Goal: Information Seeking & Learning: Learn about a topic

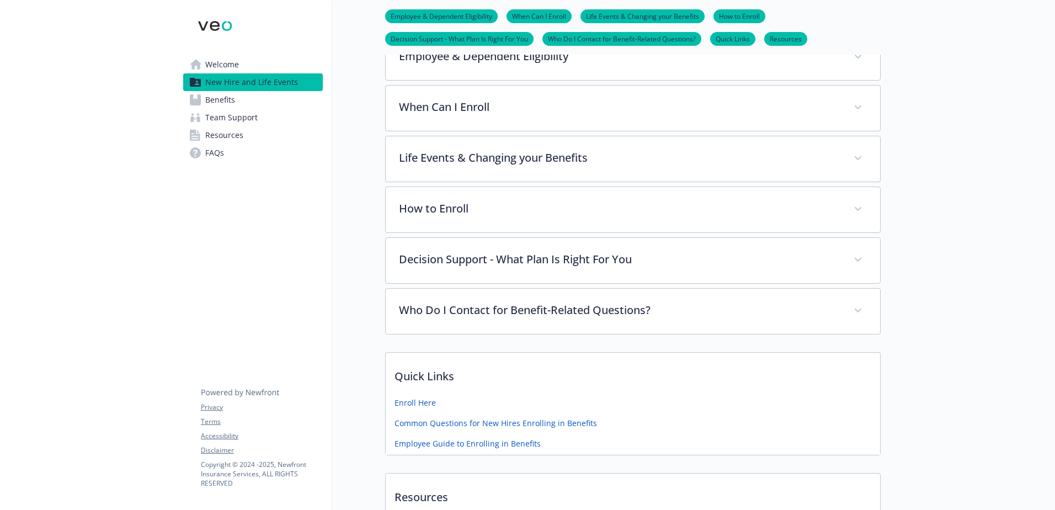
click at [199, 100] on icon at bounding box center [195, 99] width 11 height 11
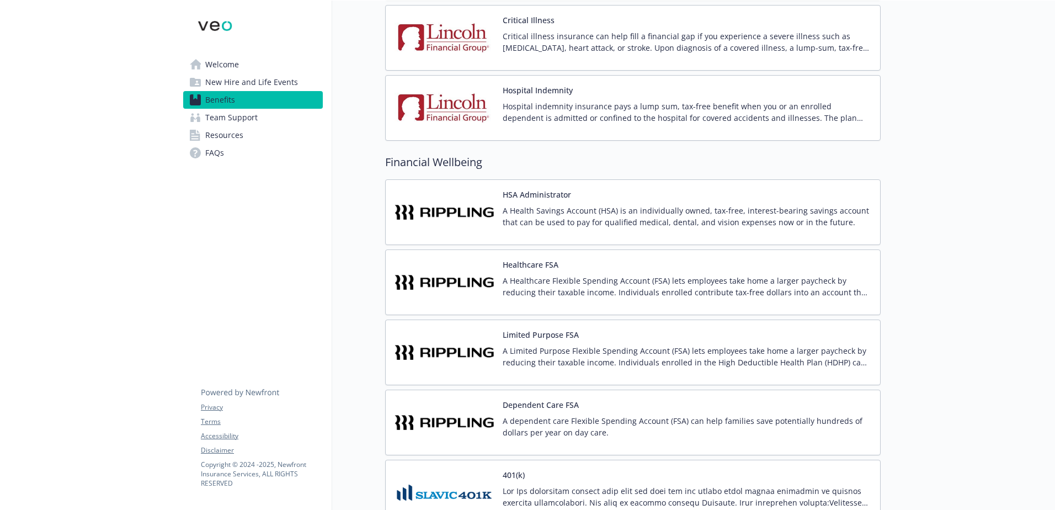
scroll to position [1325, 0]
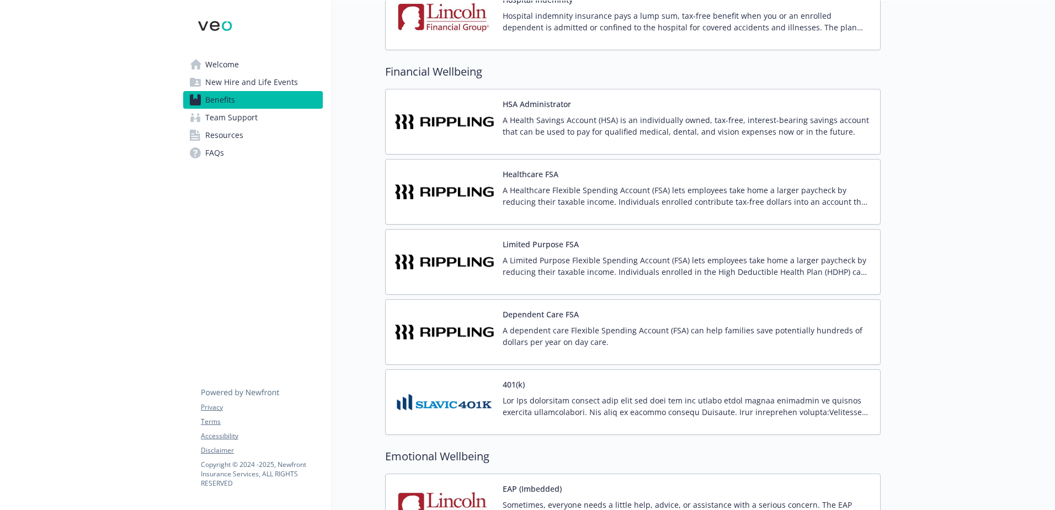
click at [521, 109] on button "HSA Administrator" at bounding box center [537, 104] width 68 height 12
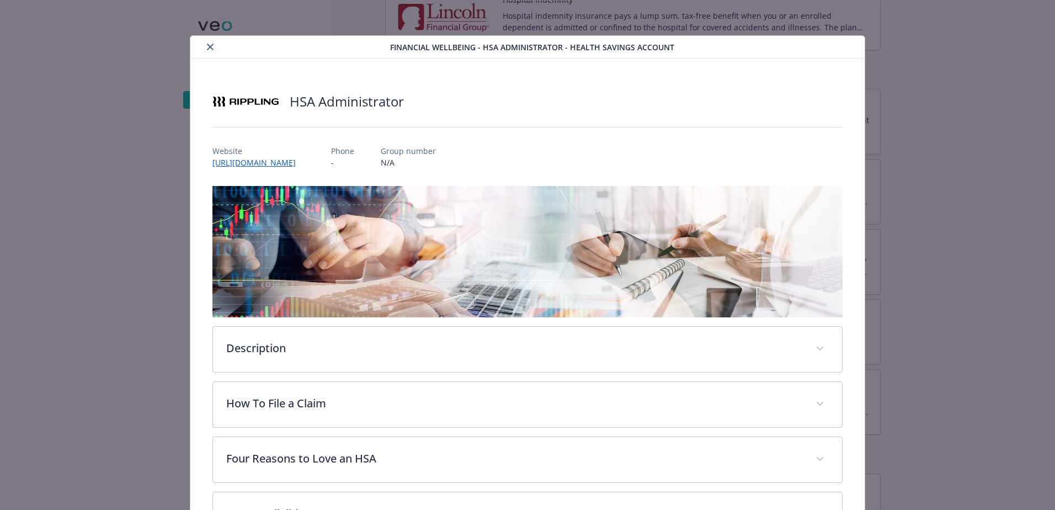
scroll to position [31, 0]
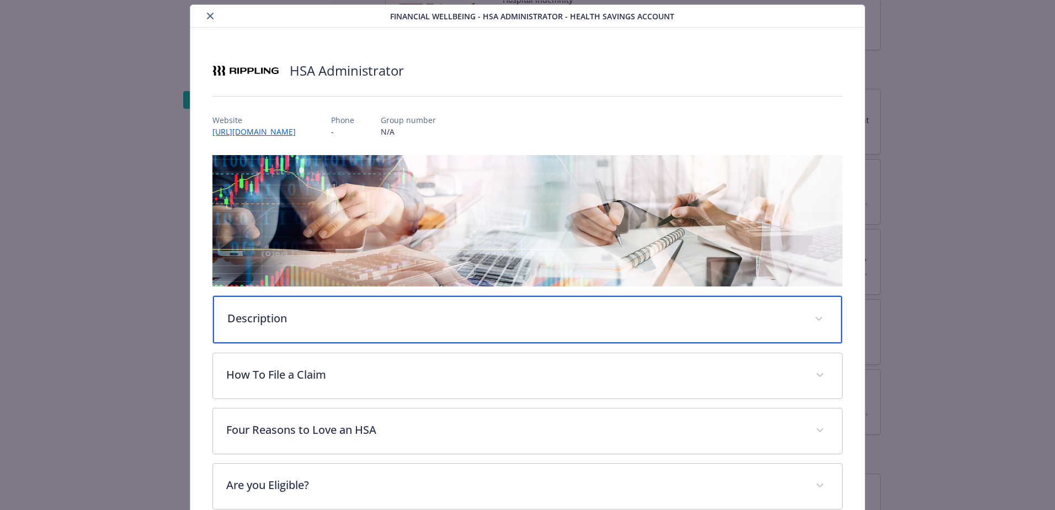
click at [296, 296] on div "Description" at bounding box center [527, 319] width 629 height 47
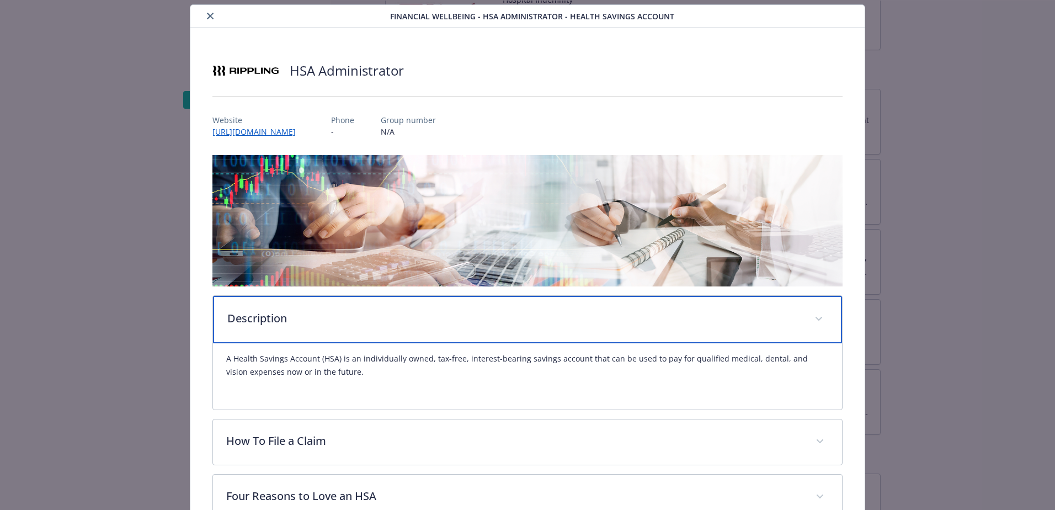
scroll to position [141, 0]
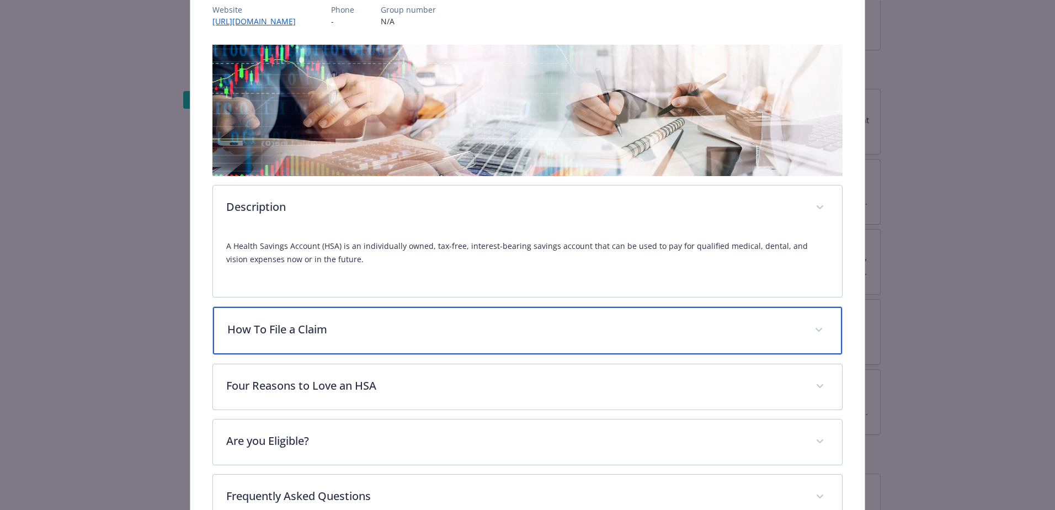
click at [301, 336] on p "How To File a Claim" at bounding box center [514, 329] width 574 height 17
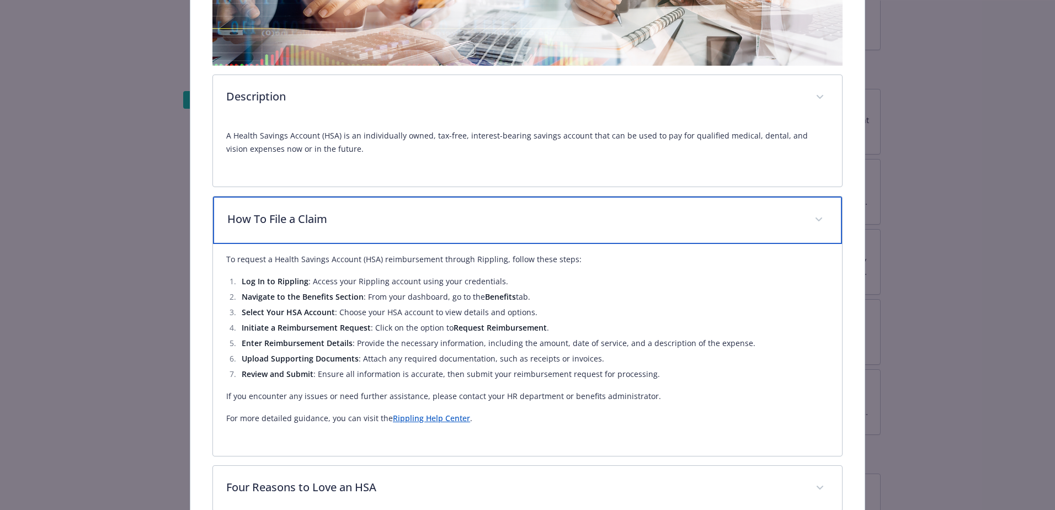
scroll to position [362, 0]
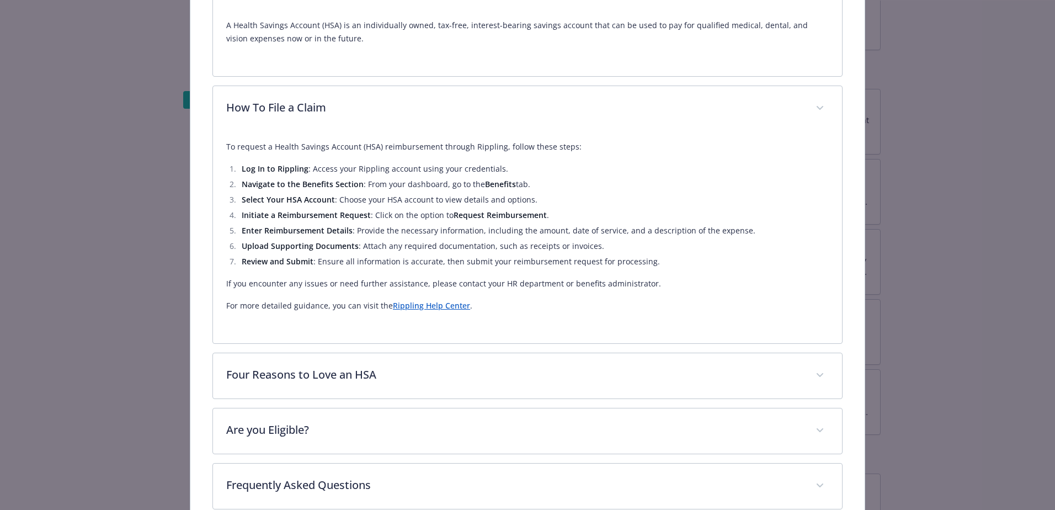
click at [305, 345] on div "Description A Health Savings Account (HSA) is an individually owned, tax-free, …" at bounding box center [528, 194] width 630 height 741
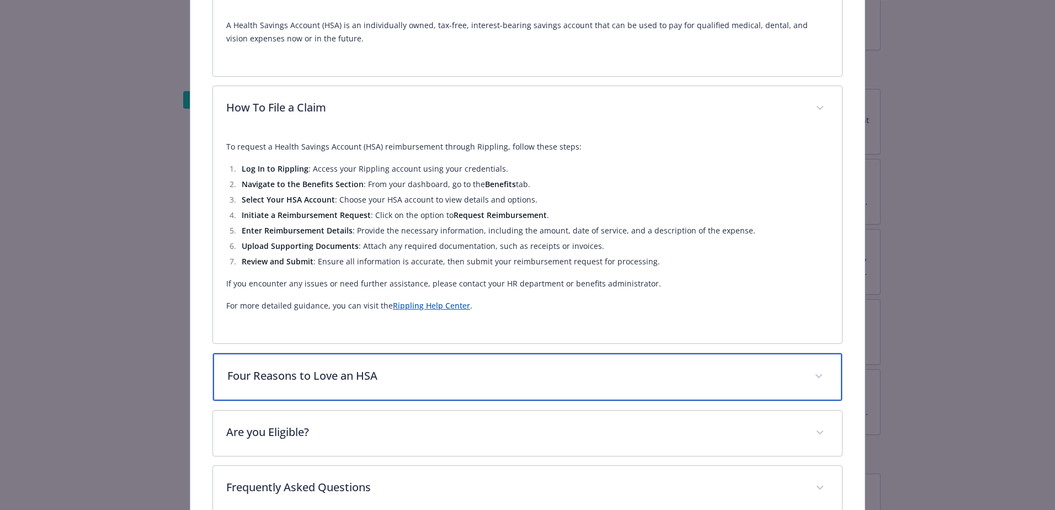
click at [299, 364] on div "Four Reasons to Love an HSA" at bounding box center [527, 376] width 629 height 47
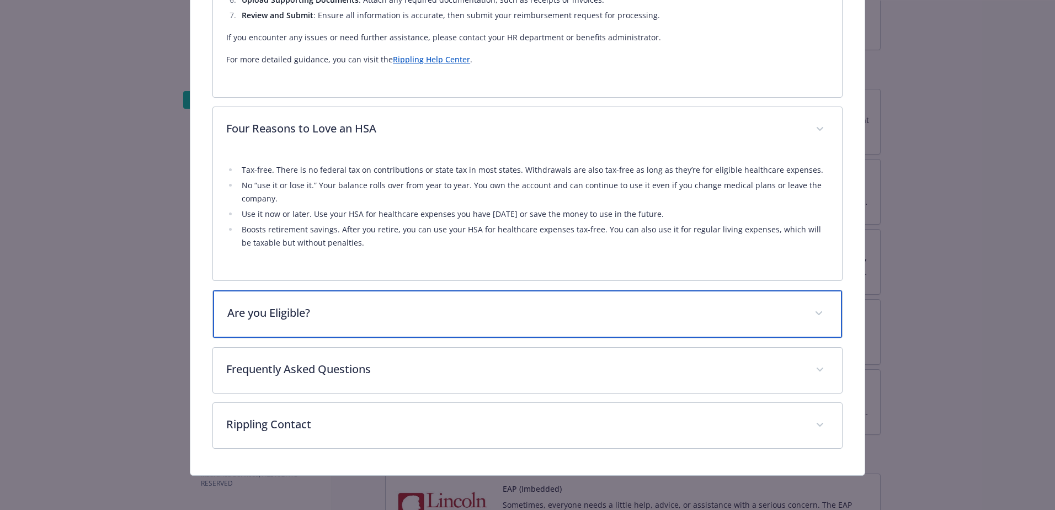
click at [295, 321] on div "Are you Eligible?" at bounding box center [527, 313] width 629 height 47
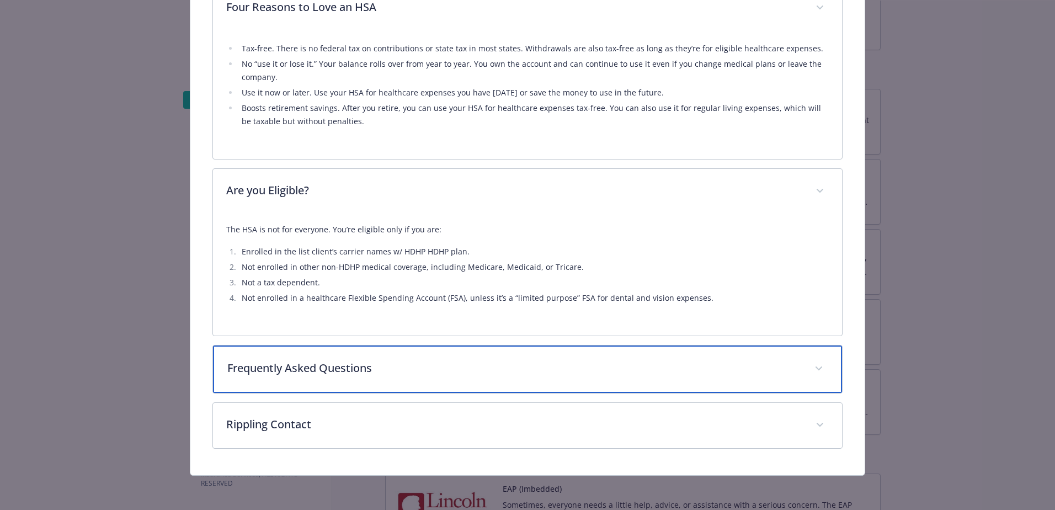
click at [289, 362] on p "Frequently Asked Questions" at bounding box center [514, 368] width 574 height 17
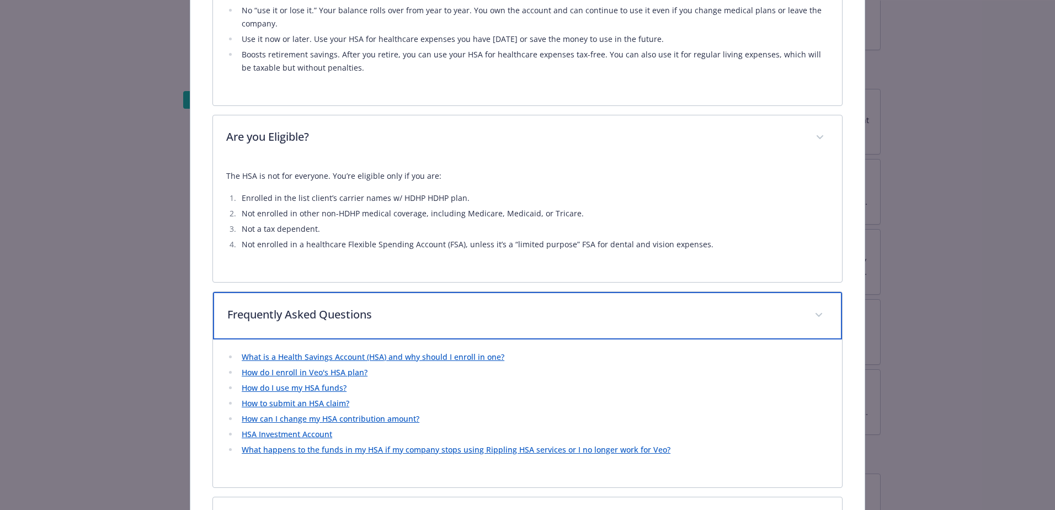
scroll to position [878, 0]
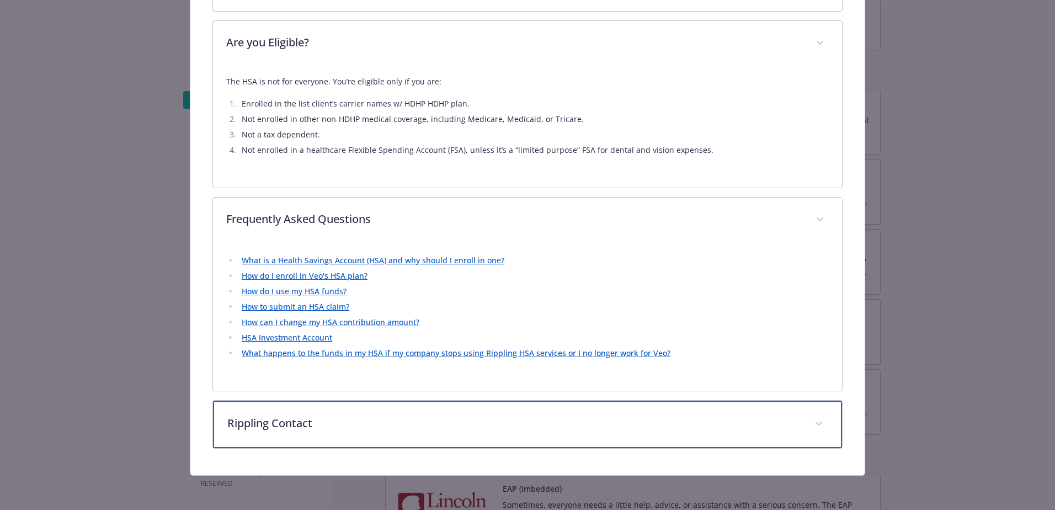
click at [281, 416] on p "Rippling Contact" at bounding box center [514, 423] width 574 height 17
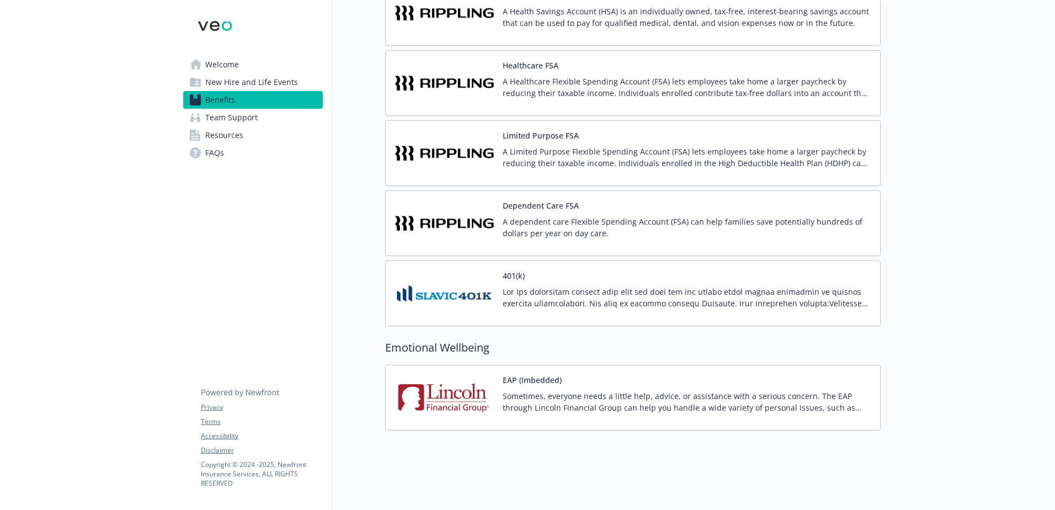
scroll to position [1442, 0]
